Goal: Information Seeking & Learning: Learn about a topic

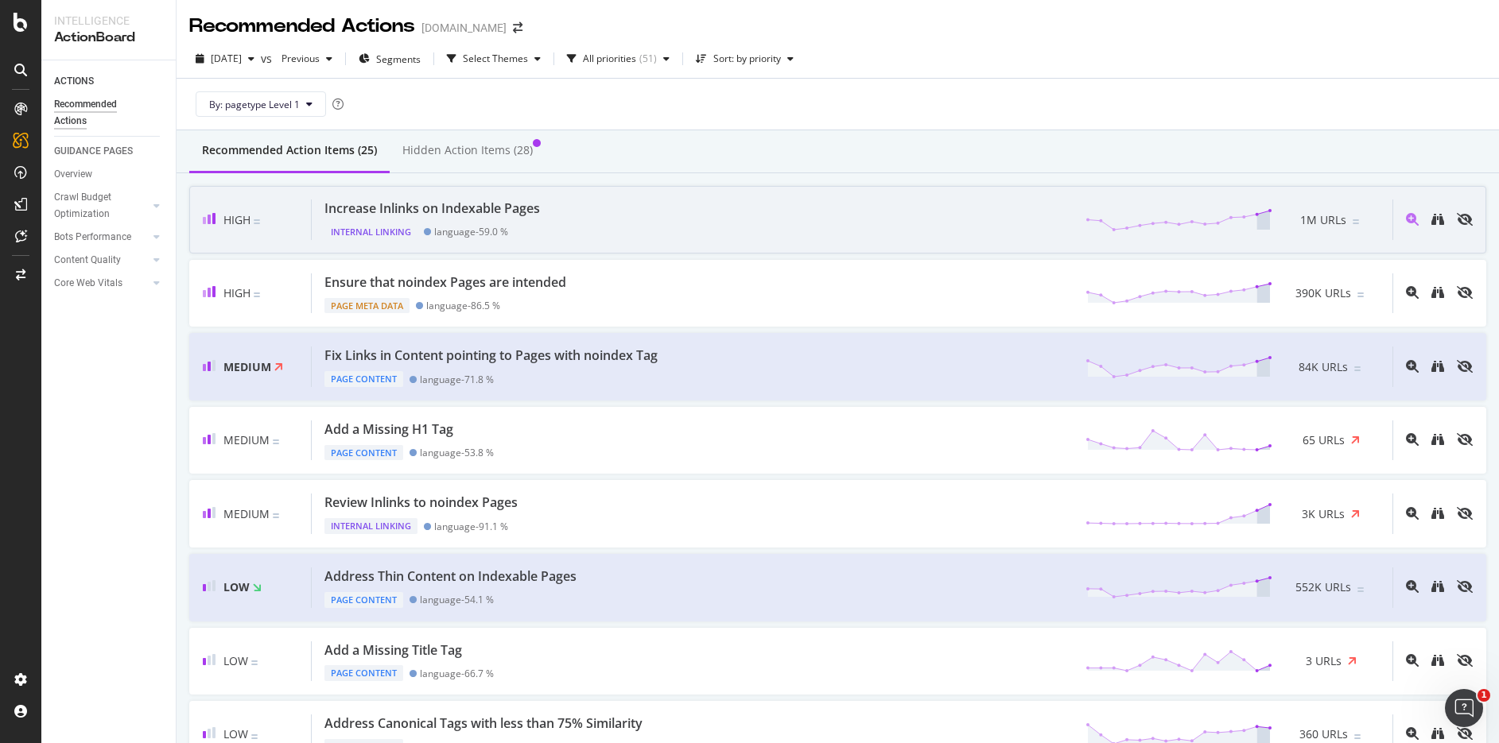
click at [537, 203] on div "Increase Inlinks on Indexable Pages" at bounding box center [431, 209] width 215 height 18
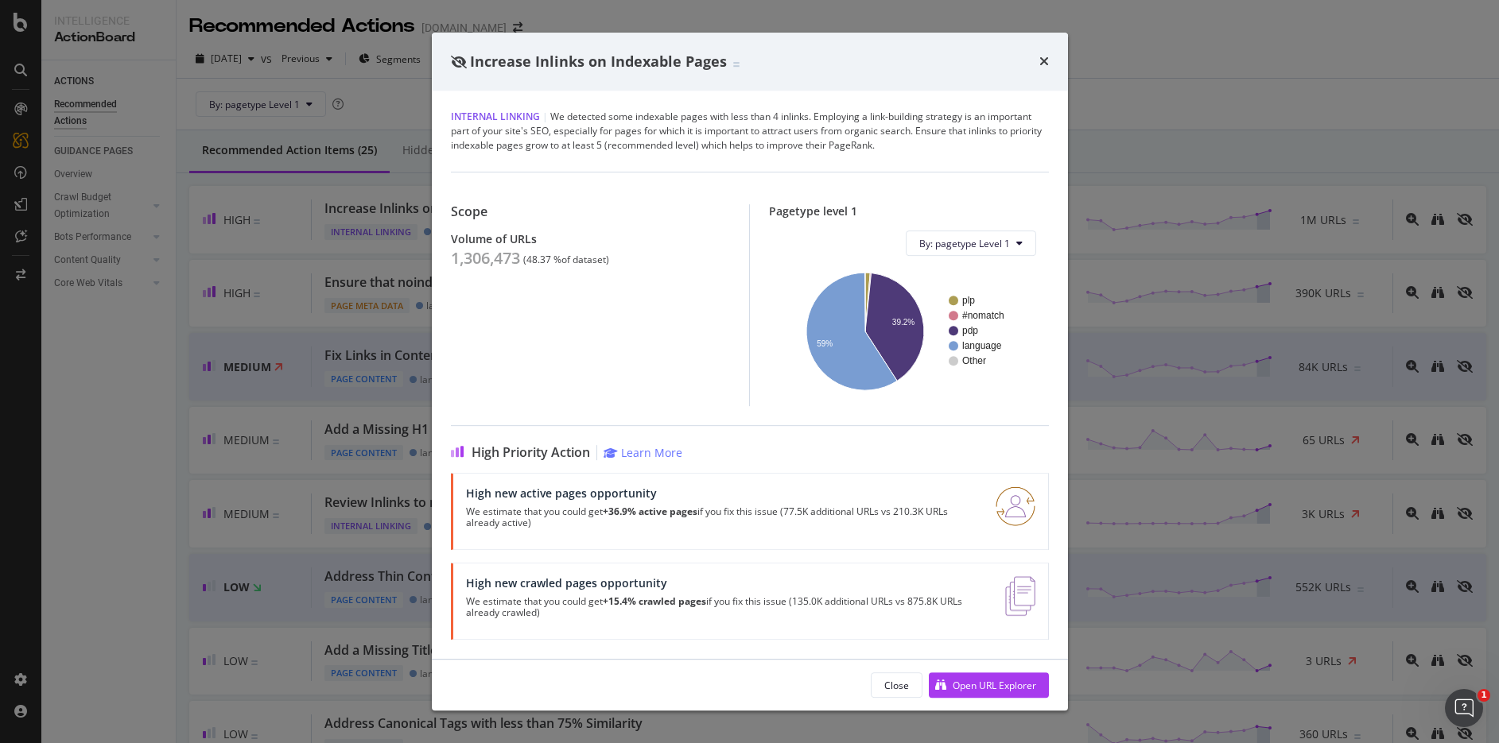
click at [848, 133] on div "Internal Linking | We detected some indexable pages with less than 4 inlinks. E…" at bounding box center [750, 131] width 598 height 43
click at [1043, 58] on icon "times" at bounding box center [1044, 61] width 10 height 13
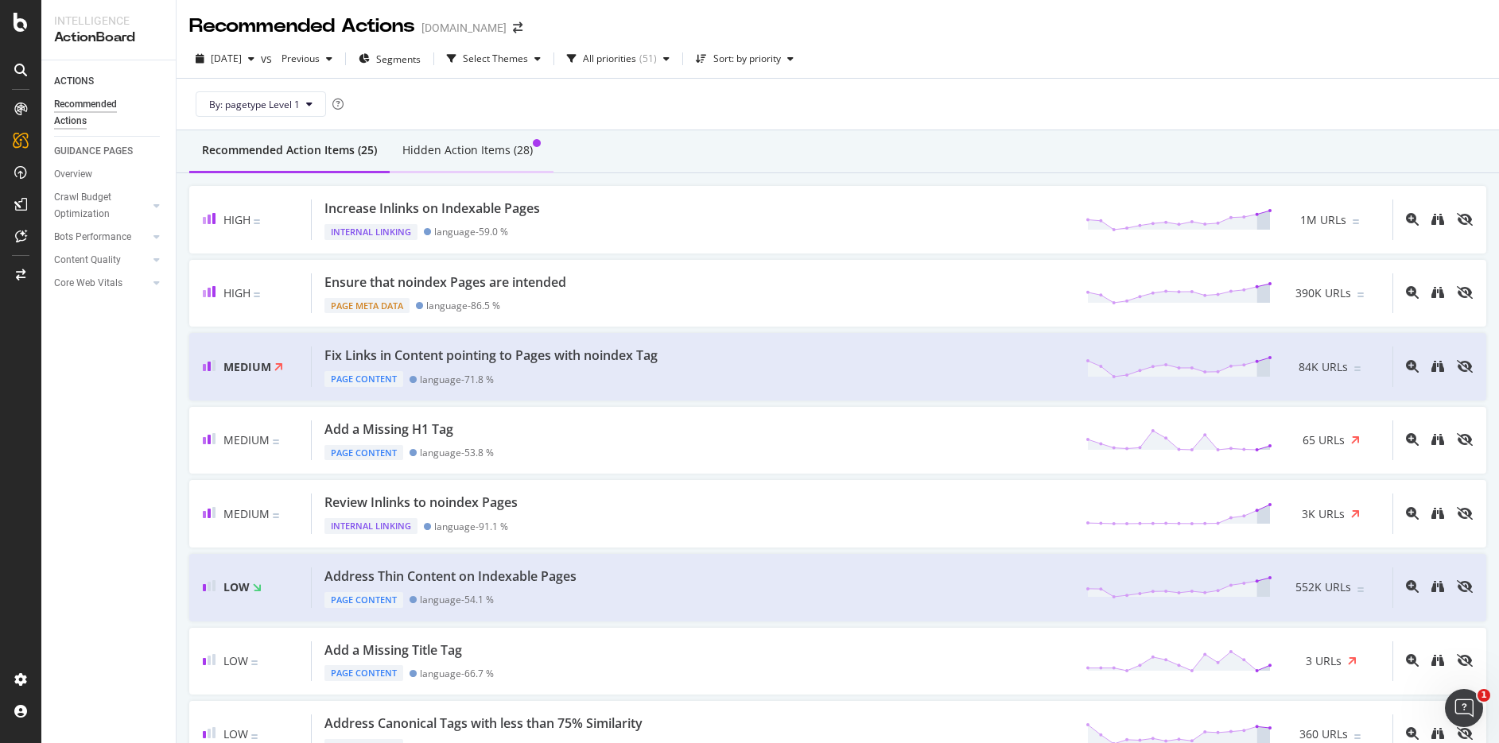
click at [455, 152] on div "Hidden Action Items (28)" at bounding box center [467, 150] width 130 height 16
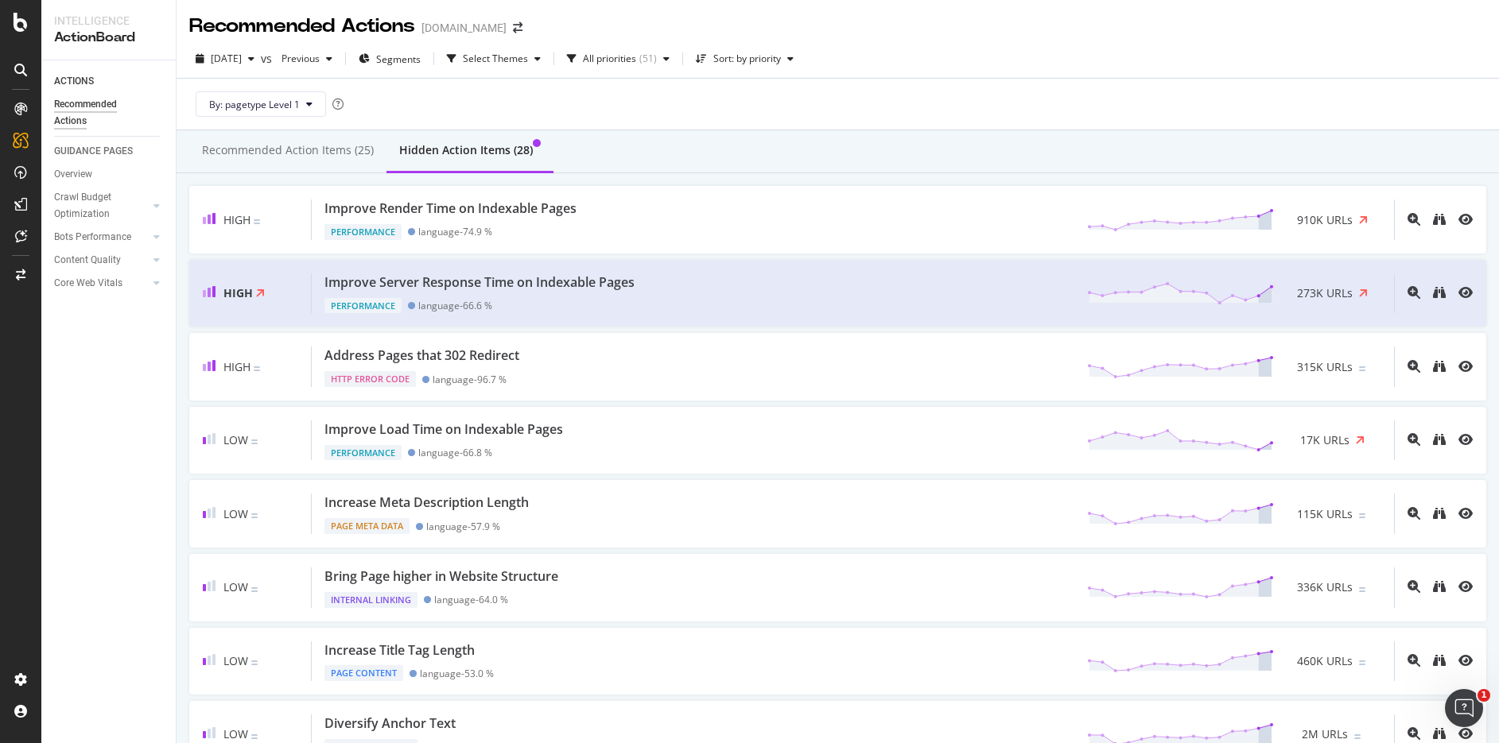
scroll to position [650, 0]
